Goal: Information Seeking & Learning: Learn about a topic

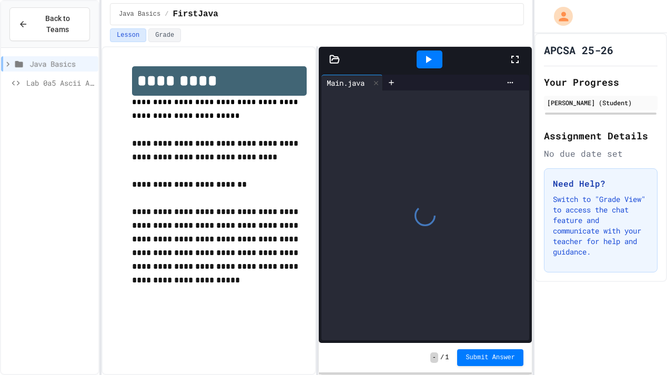
click at [336, 60] on icon at bounding box center [334, 59] width 11 height 11
click at [75, 79] on span "Lab 0a5 Ascii Art" at bounding box center [60, 82] width 68 height 11
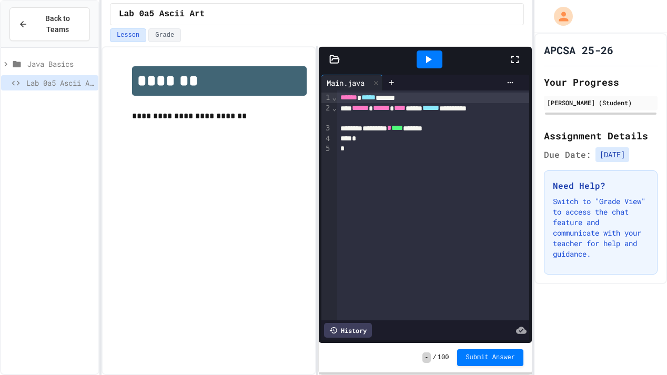
click at [337, 57] on icon at bounding box center [334, 58] width 9 height 7
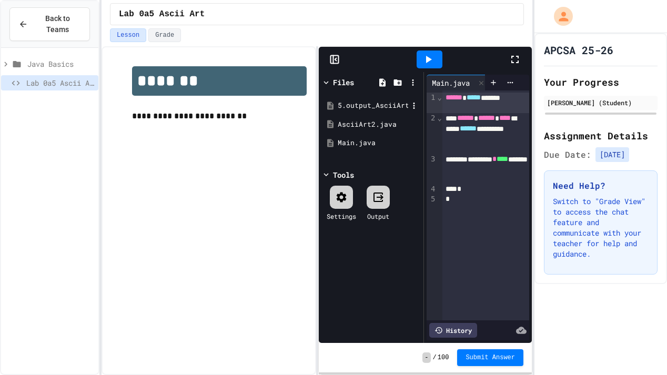
click at [376, 108] on div "5.output_AsciiArt3_lab_java_aplus.pdf" at bounding box center [373, 105] width 70 height 11
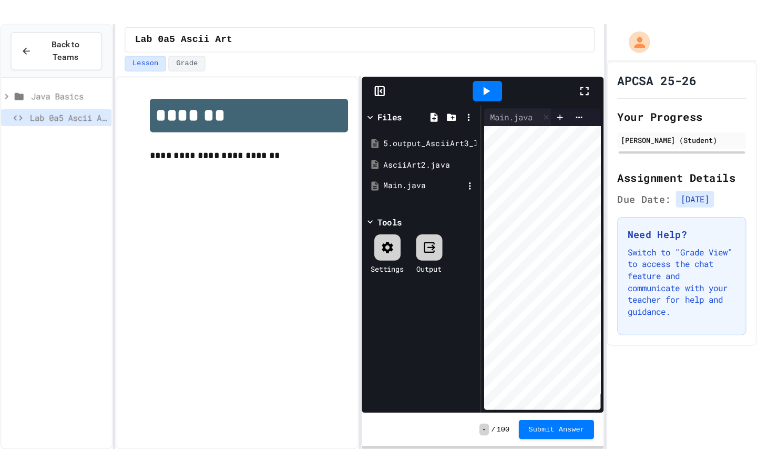
scroll to position [0, 21]
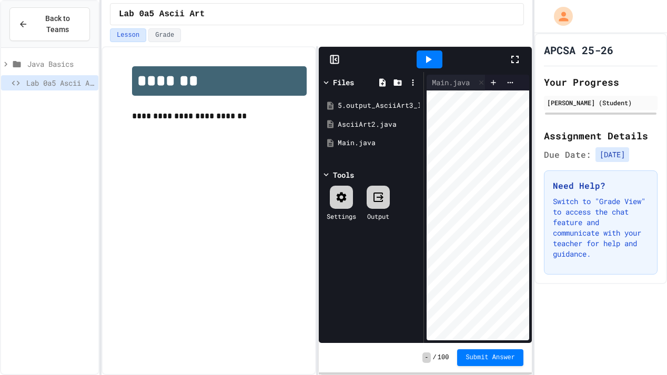
click at [517, 57] on icon at bounding box center [514, 59] width 7 height 7
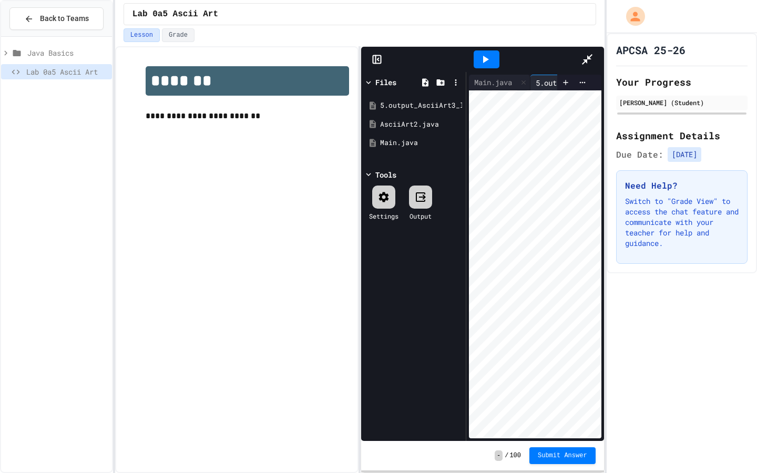
scroll to position [0, 0]
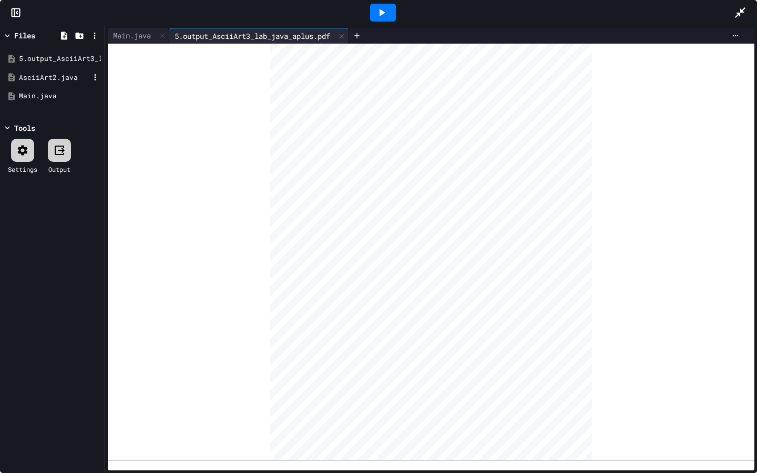
click at [39, 75] on div "AsciiArt2.java" at bounding box center [54, 78] width 70 height 11
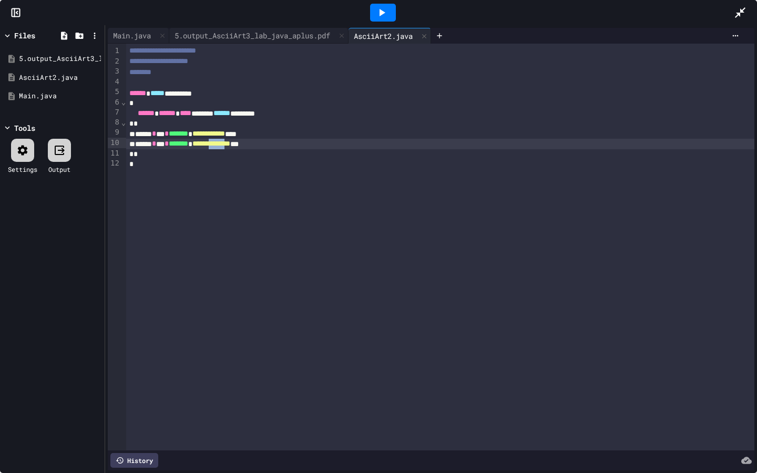
drag, startPoint x: 276, startPoint y: 145, endPoint x: 304, endPoint y: 143, distance: 28.0
click at [230, 143] on span "**********" at bounding box center [211, 143] width 38 height 7
click at [42, 59] on div "5.output_AsciiArt3_lab_java_aplus.pdf" at bounding box center [54, 59] width 70 height 11
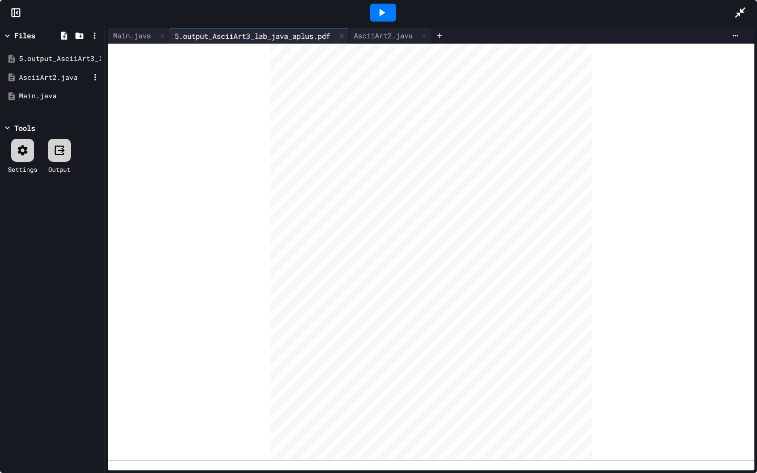
click at [46, 76] on div "AsciiArt2.java" at bounding box center [54, 78] width 70 height 11
